Goal: Information Seeking & Learning: Learn about a topic

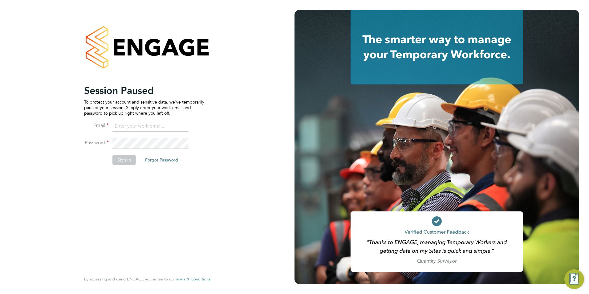
type input "Avais@Carbonrecruitment.co.uk"
click at [125, 164] on button "Sign In" at bounding box center [123, 160] width 23 height 10
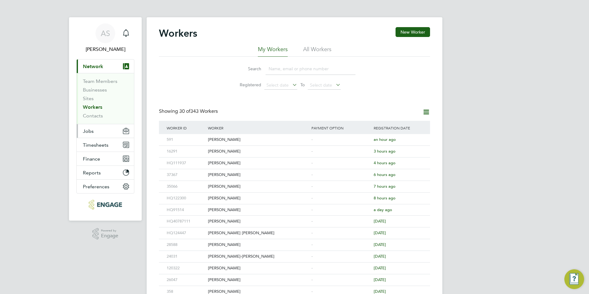
click at [96, 125] on button "Jobs" at bounding box center [105, 131] width 57 height 14
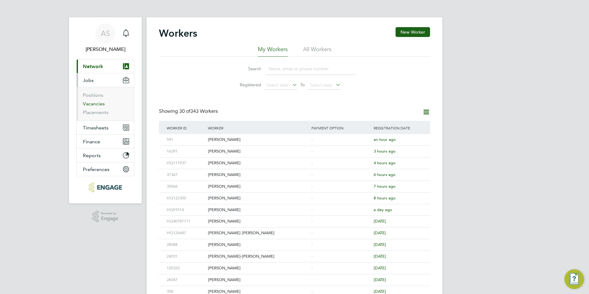
click at [101, 102] on link "Vacancies" at bounding box center [94, 104] width 22 height 6
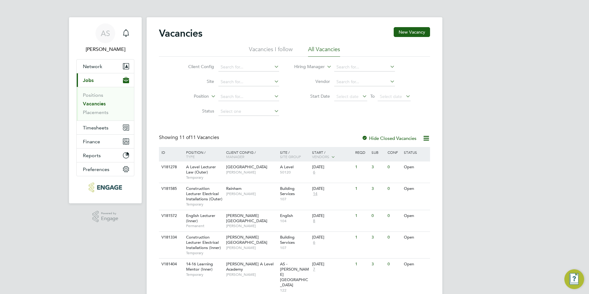
click at [92, 100] on li "Positions" at bounding box center [106, 96] width 46 height 9
click at [91, 96] on link "Positions" at bounding box center [93, 95] width 20 height 6
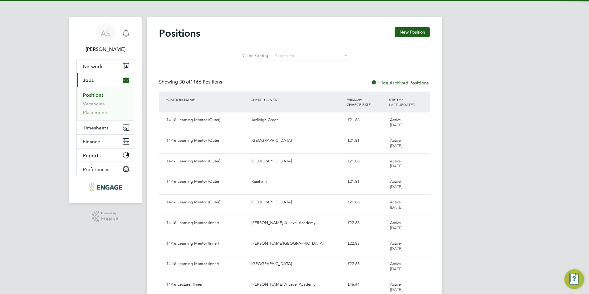
click at [86, 107] on li "Vacancies" at bounding box center [106, 105] width 46 height 9
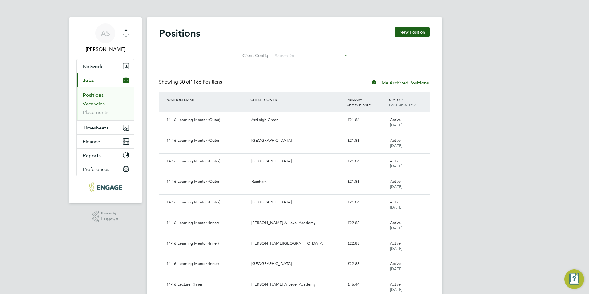
click at [89, 105] on link "Vacancies" at bounding box center [94, 104] width 22 height 6
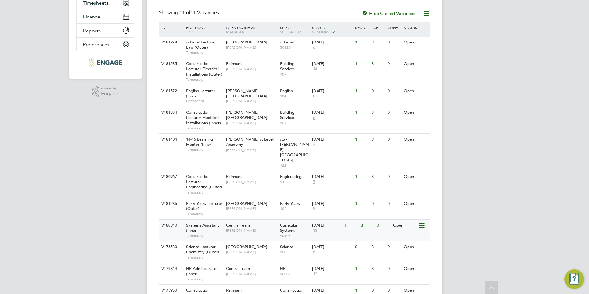
scroll to position [149, 0]
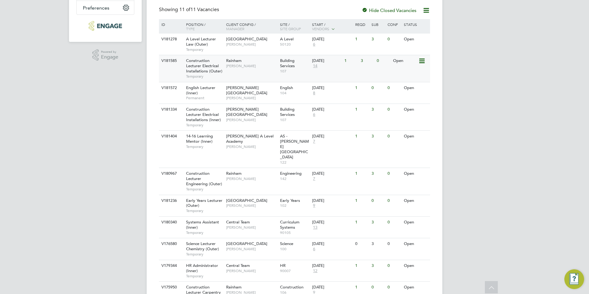
scroll to position [0, 0]
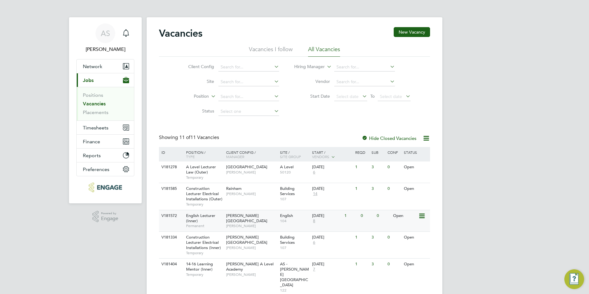
click at [215, 222] on div "English Lecturer (Inner) Permanent" at bounding box center [202, 220] width 43 height 21
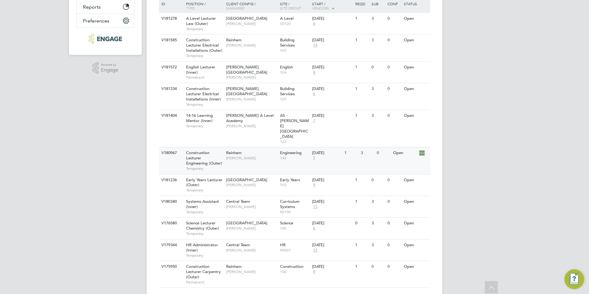
scroll to position [149, 0]
click at [259, 182] on span "Carolina Cadete Borges" at bounding box center [251, 184] width 51 height 5
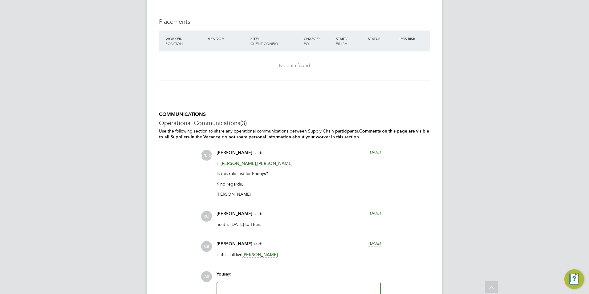
scroll to position [1262, 0]
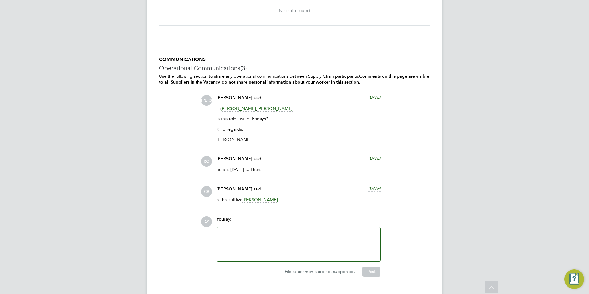
drag, startPoint x: 165, startPoint y: 213, endPoint x: 168, endPoint y: 210, distance: 4.6
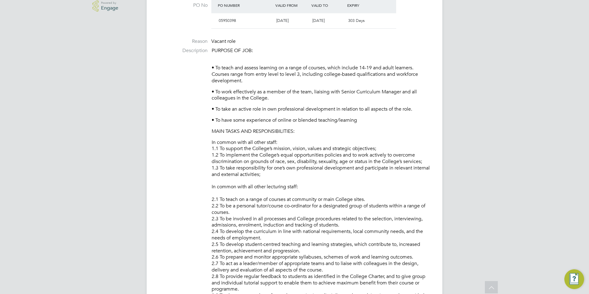
scroll to position [0, 0]
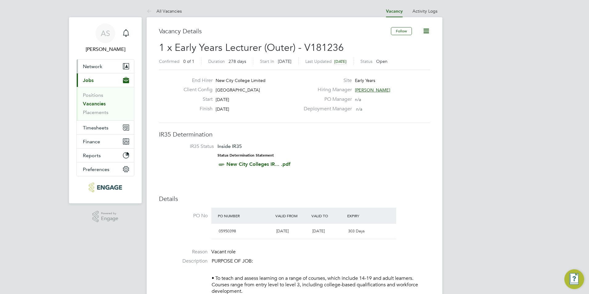
click at [107, 71] on button "Network" at bounding box center [105, 66] width 57 height 14
click at [167, 11] on link "All Vacancies" at bounding box center [164, 11] width 35 height 6
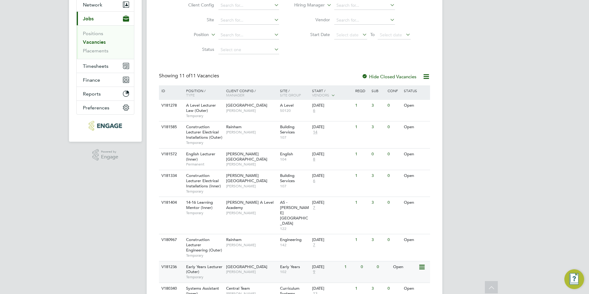
scroll to position [149, 0]
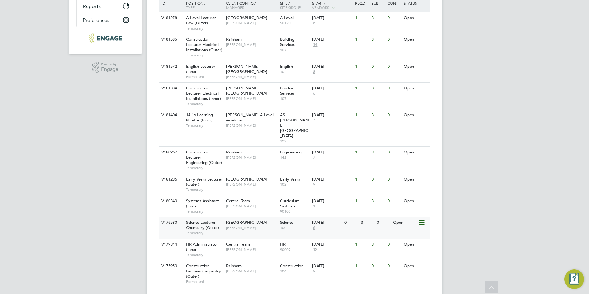
click at [258, 217] on div "Havering Sixth Form Campus Kavita Phakey" at bounding box center [251, 225] width 54 height 16
